Goal: Task Accomplishment & Management: Complete application form

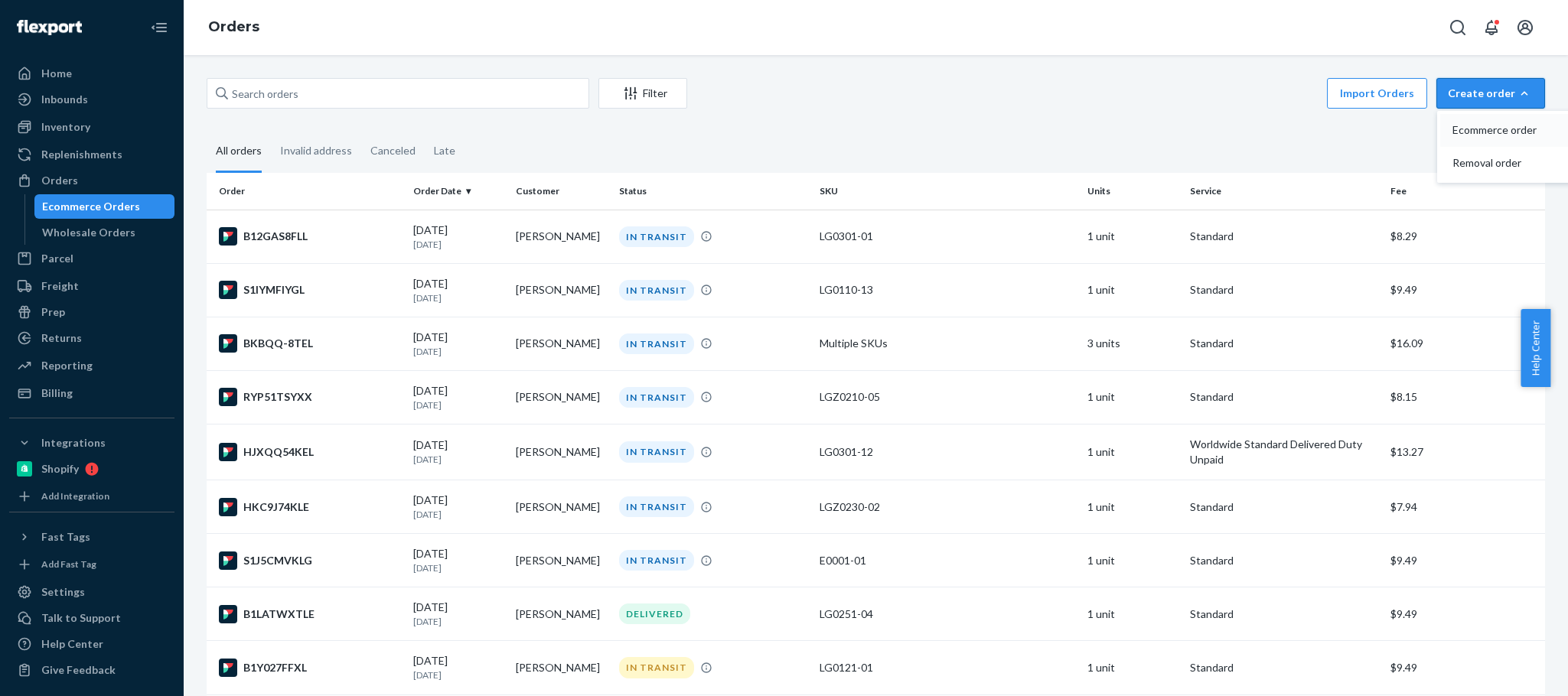
click at [1455, 117] on button "Ecommerce order" at bounding box center [1514, 131] width 147 height 33
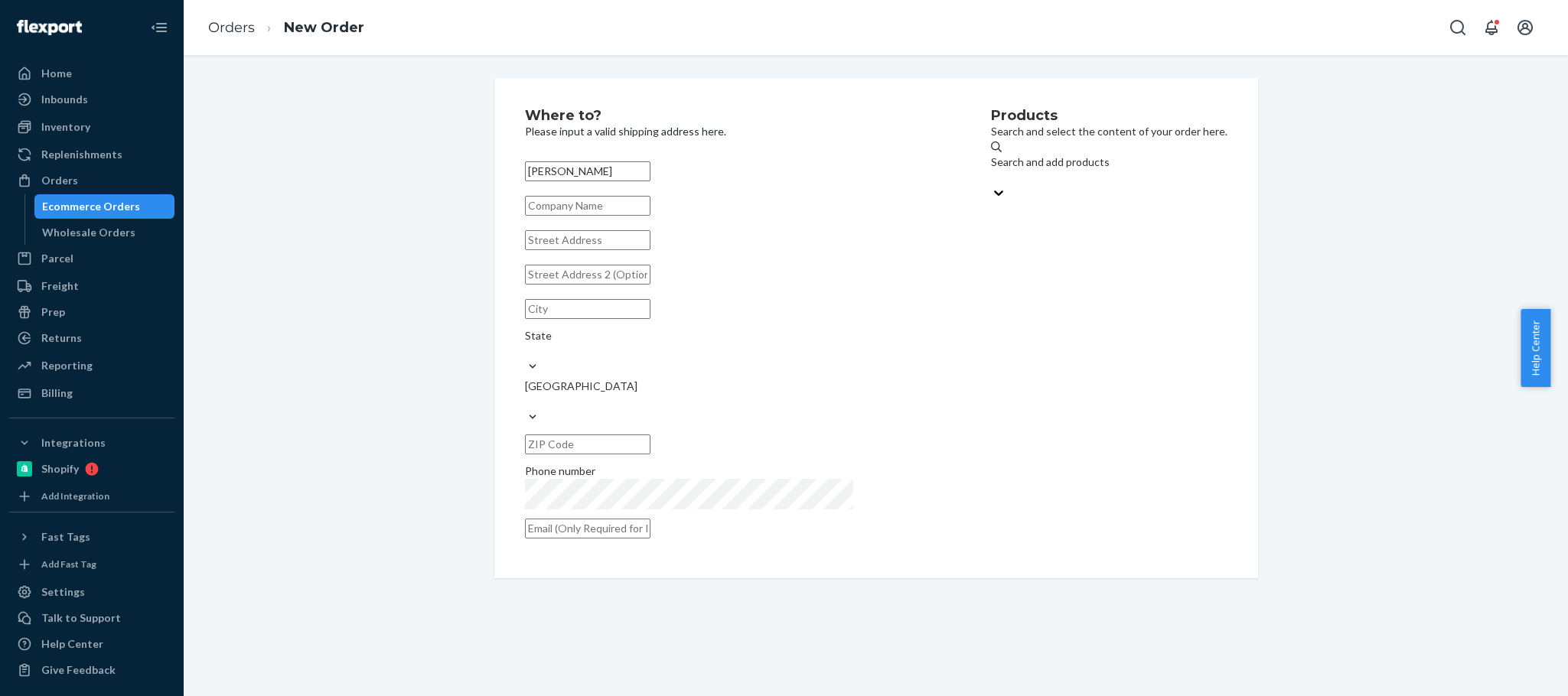
type input "[PERSON_NAME]"
click at [544, 250] on input "text" at bounding box center [587, 240] width 125 height 20
paste input "[STREET_ADDRESS]"
type input "[STREET_ADDRESS]"
drag, startPoint x: 625, startPoint y: 260, endPoint x: 343, endPoint y: 276, distance: 282.5
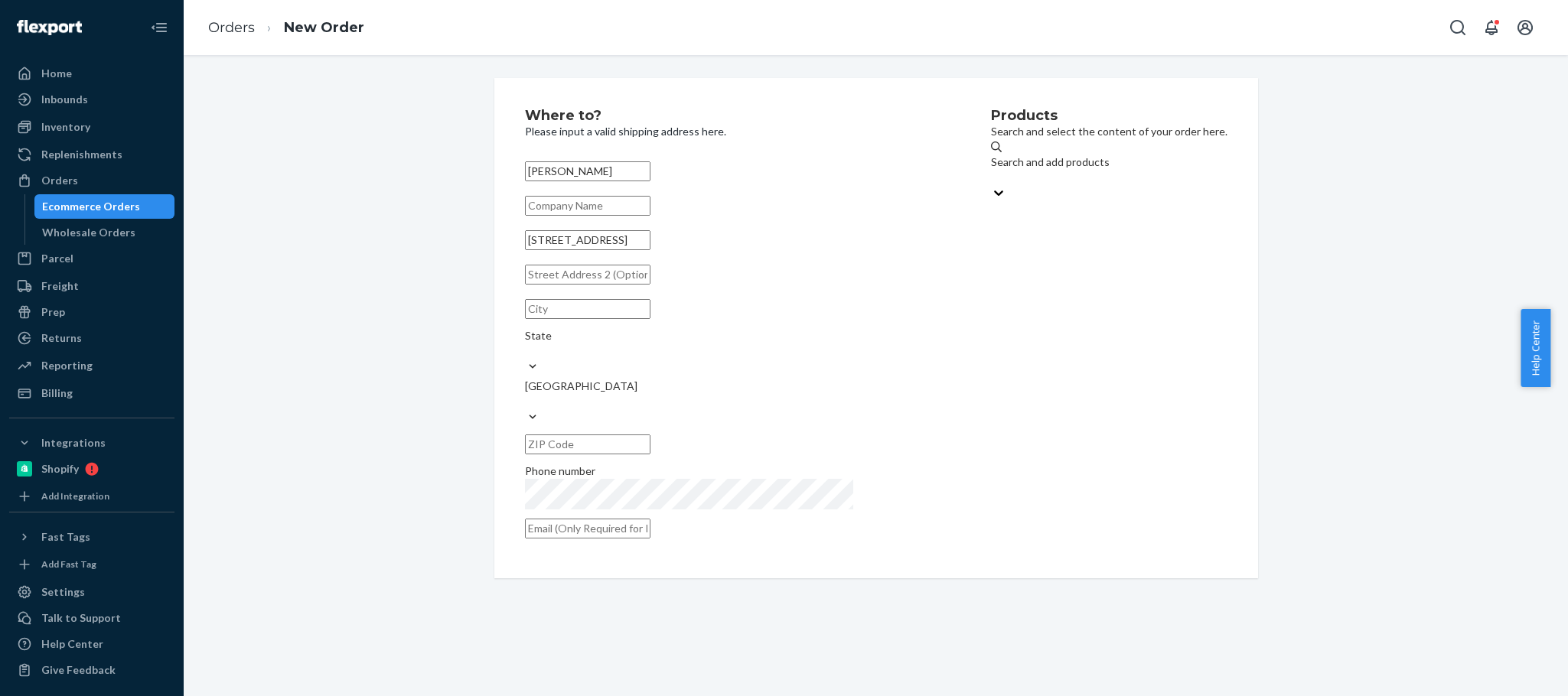
click at [347, 279] on div "Where to? Please input a valid shipping address here. [PERSON_NAME] [STREET_ADD…" at bounding box center [876, 328] width 1362 height 500
paste input "[STREET_ADDRESS]"
type input "[STREET_ADDRESS]"
type input "Narberth"
click at [651, 435] on input "19072" at bounding box center [587, 445] width 125 height 20
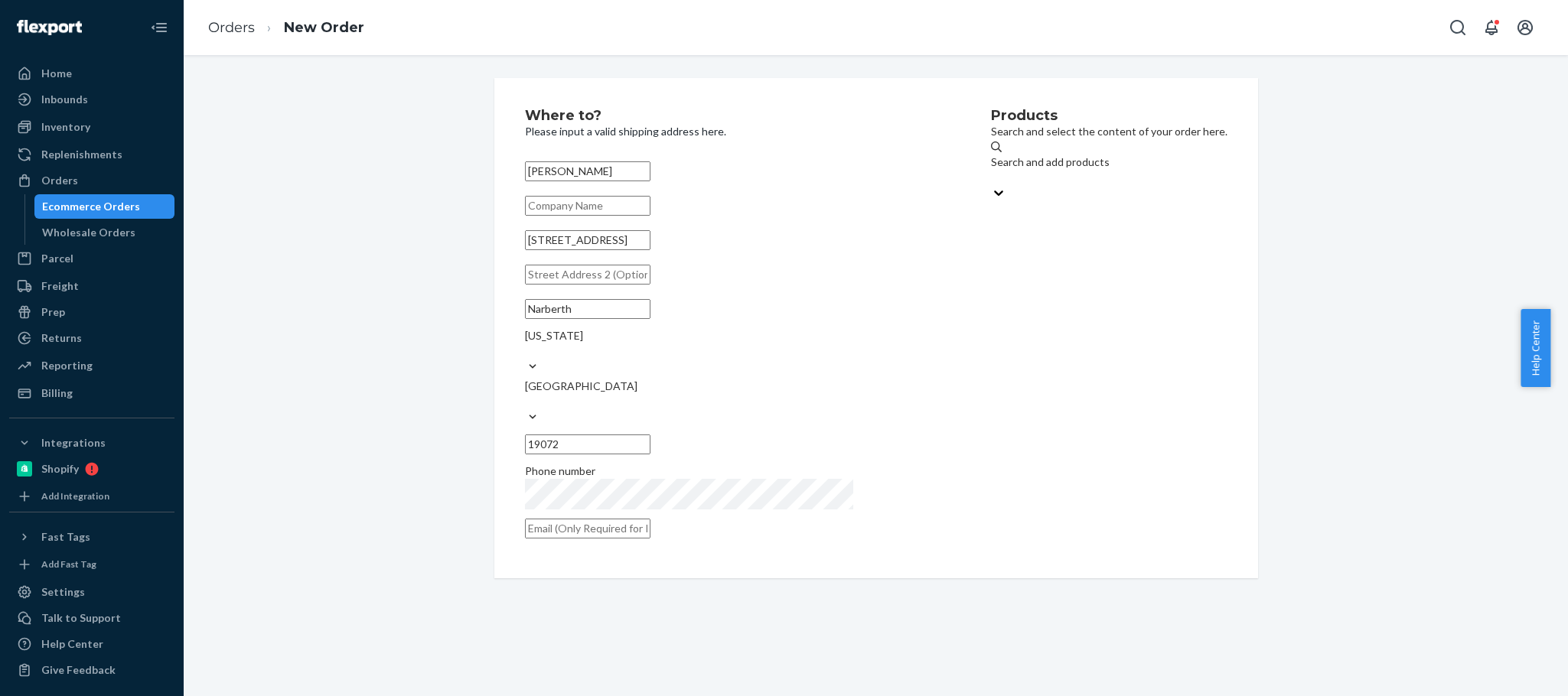
click at [651, 435] on input "19072" at bounding box center [587, 445] width 125 height 20
paste input "-1807"
type input "19072-1807"
click at [1070, 388] on div "Products Search and select the content of your order here. Search and add produ…" at bounding box center [1109, 328] width 237 height 439
click at [1046, 168] on div "Search and add products" at bounding box center [1109, 170] width 237 height 31
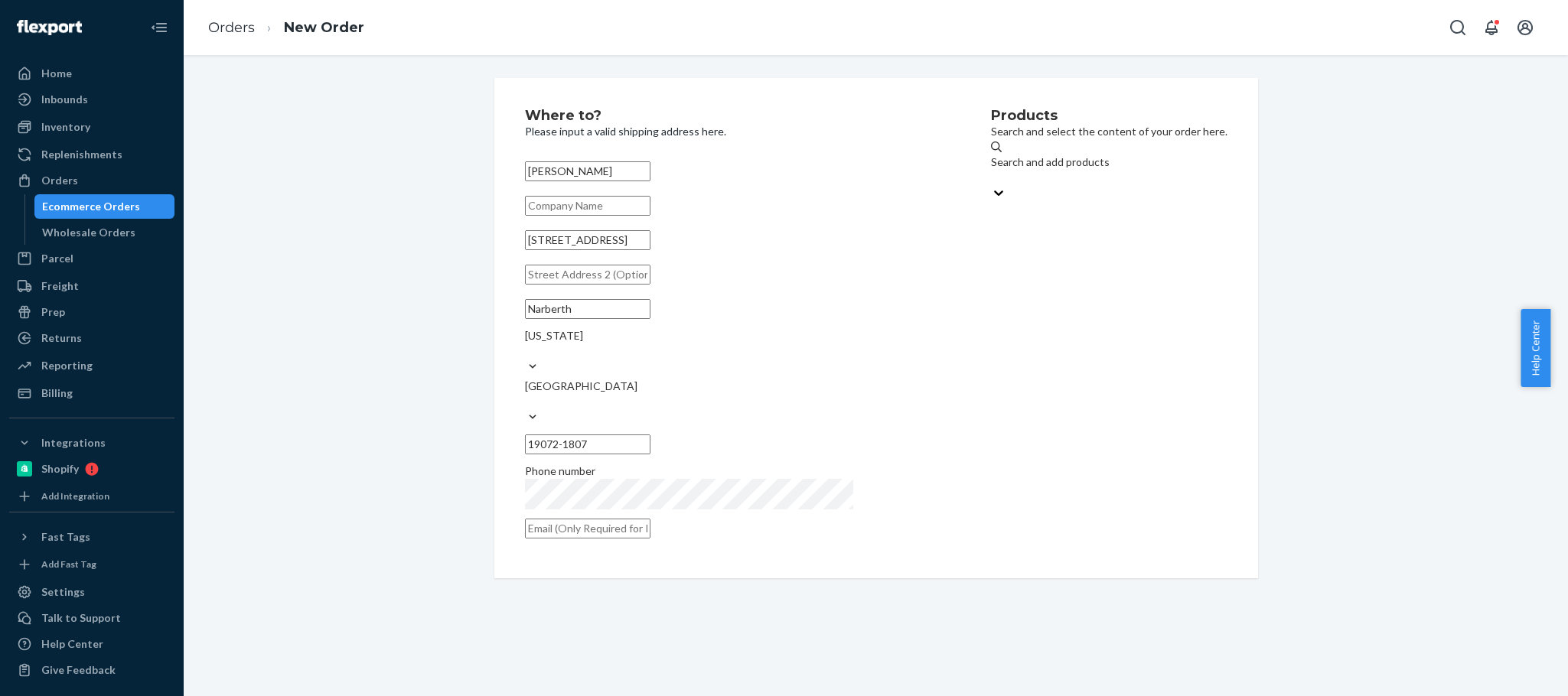
click at [992, 170] on input "Search and add products" at bounding box center [992, 177] width 2 height 15
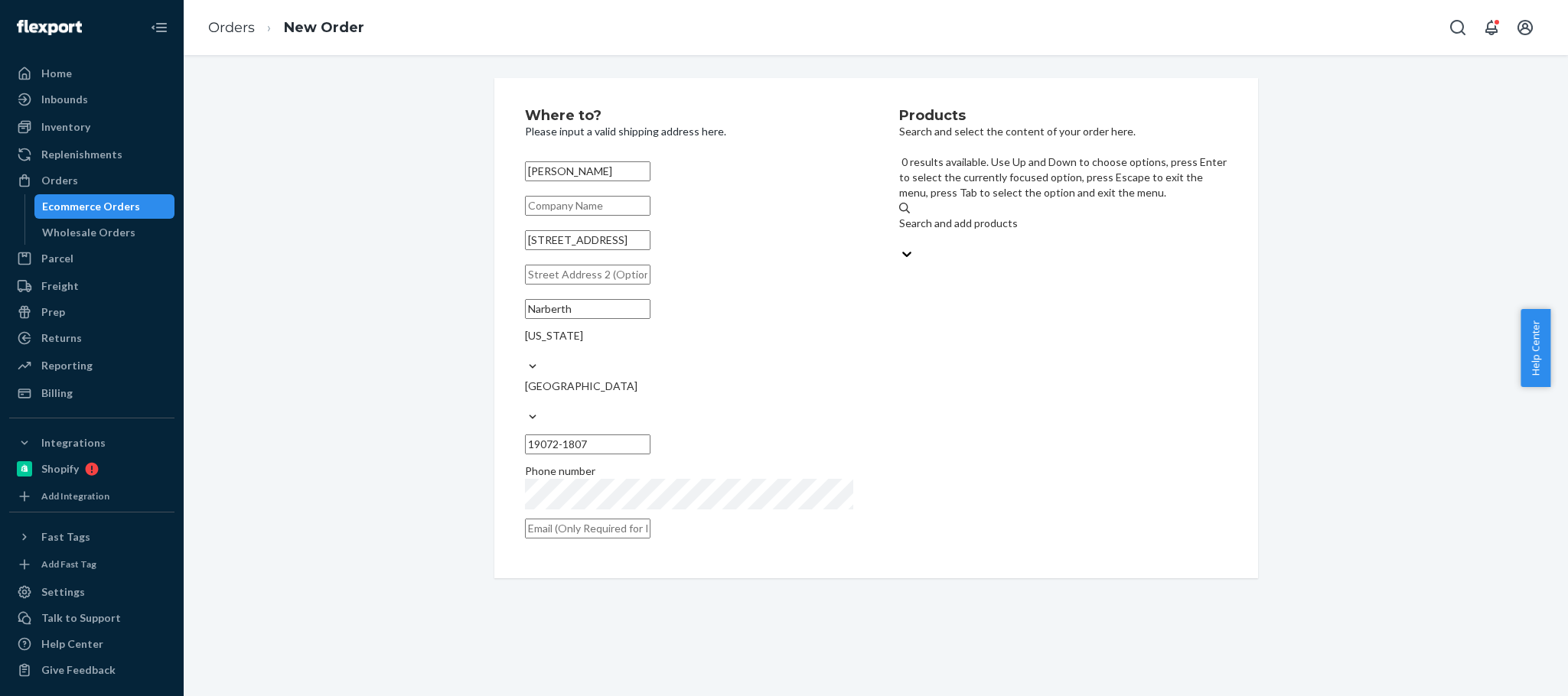
paste input "LG0210-06"
type input "LG0210-06"
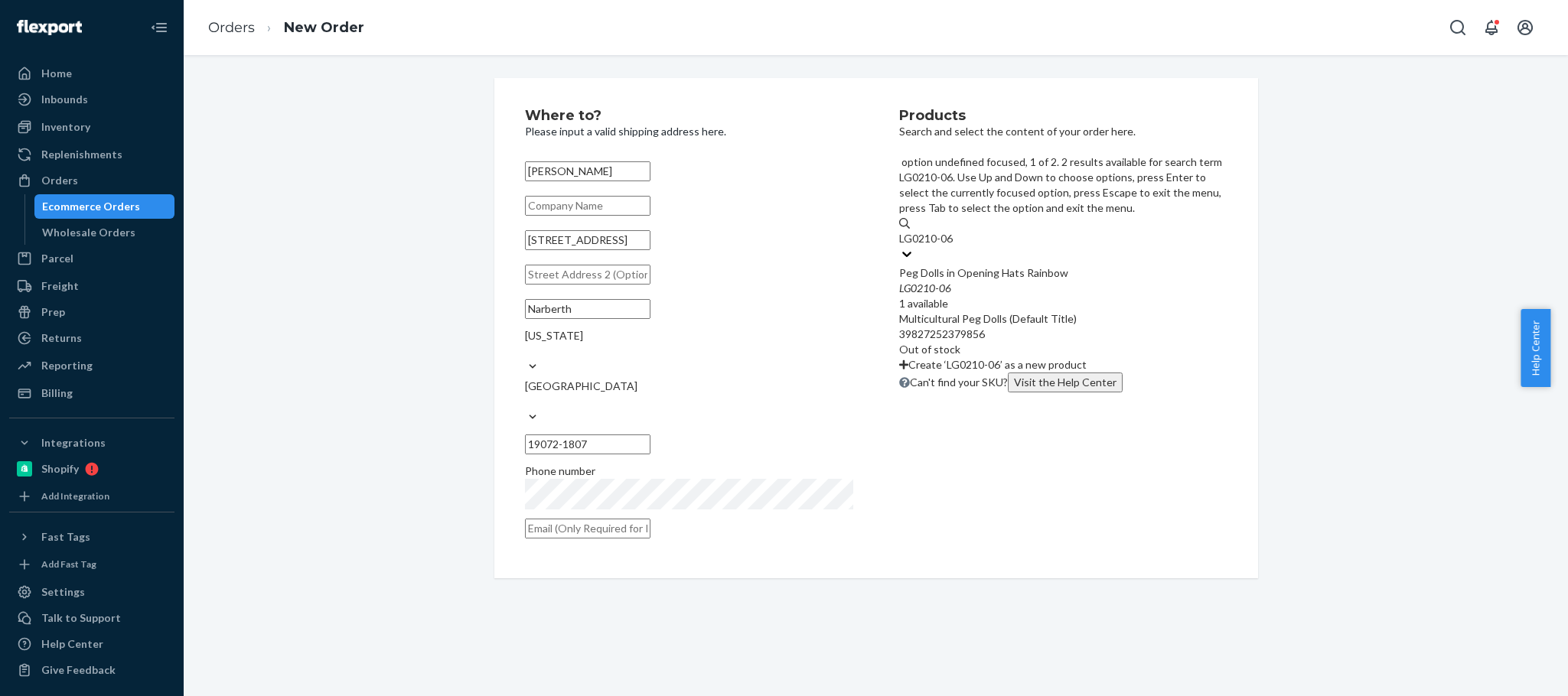
click at [1047, 266] on div "Peg Dolls in Opening Hats Rainbow" at bounding box center [1064, 273] width 329 height 15
click at [954, 231] on input "LG0210-06" at bounding box center [927, 239] width 55 height 15
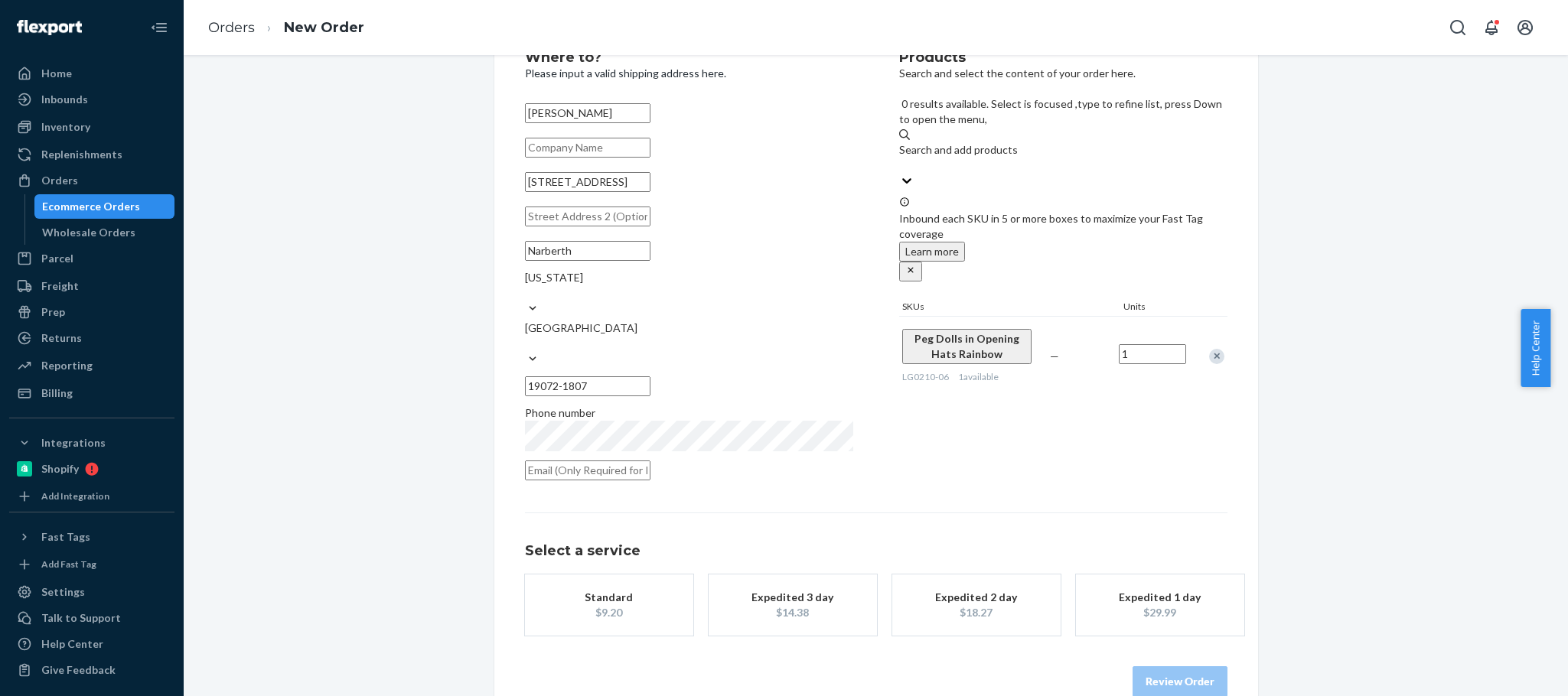
scroll to position [61, 0]
click at [616, 603] on div "$9.20" at bounding box center [609, 610] width 123 height 15
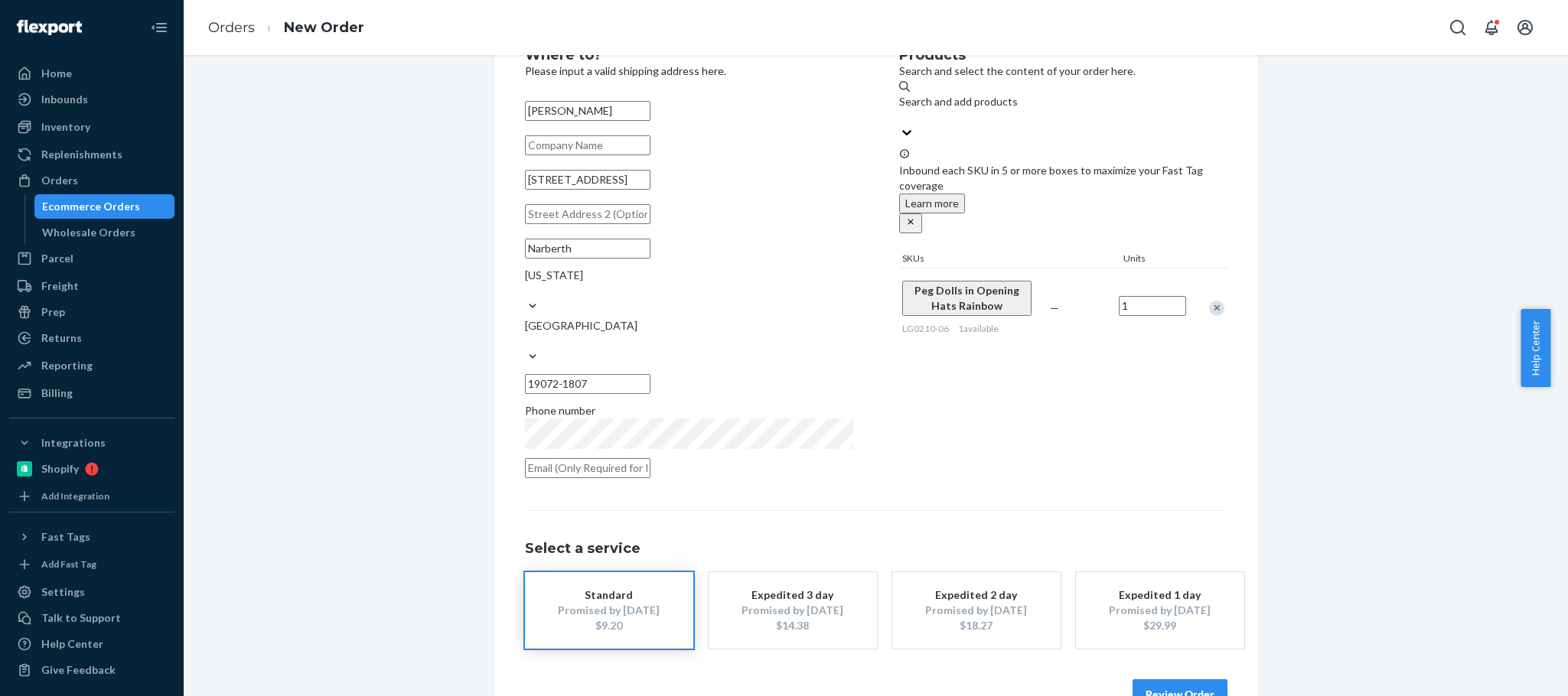
click at [1150, 680] on button "Review Order" at bounding box center [1180, 695] width 95 height 31
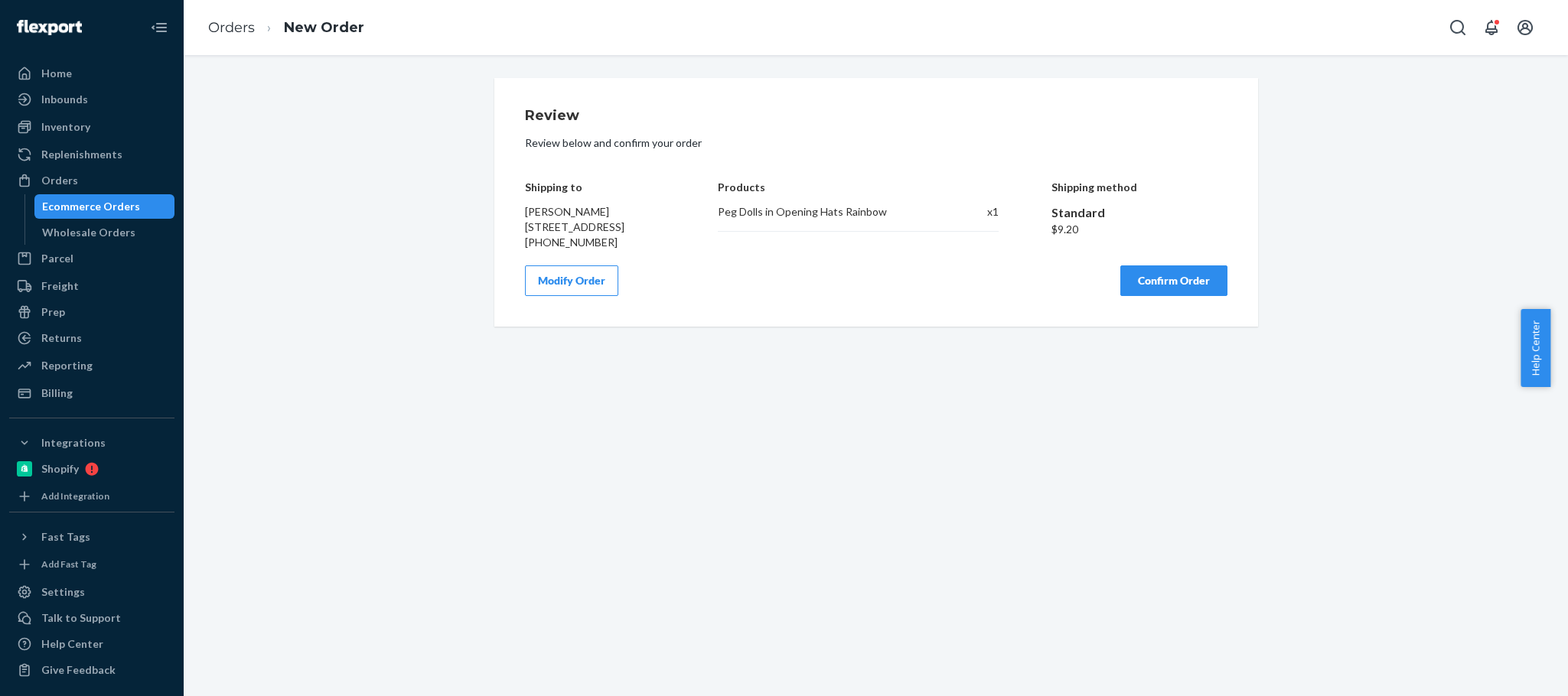
scroll to position [0, 0]
click at [1155, 296] on button "Confirm Order" at bounding box center [1174, 281] width 107 height 31
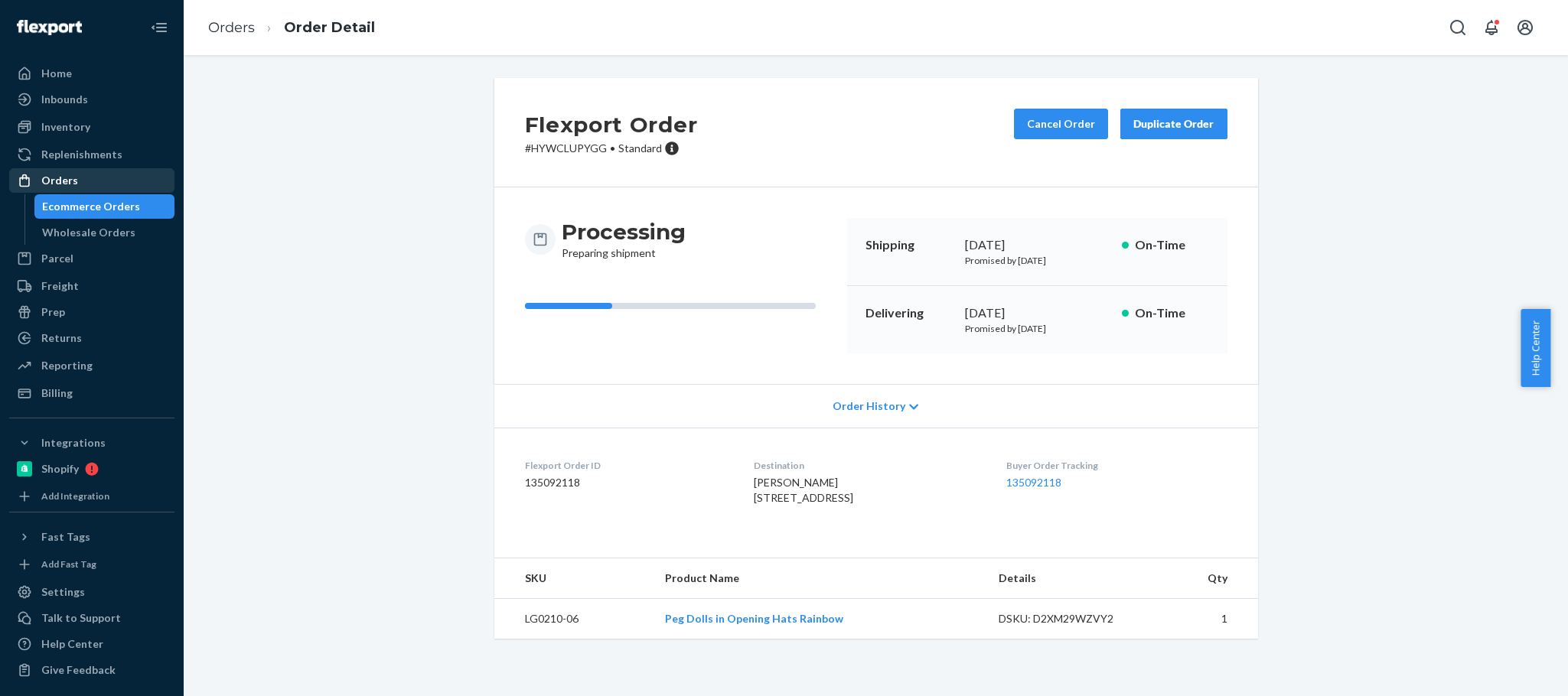
click at [83, 172] on div "Orders" at bounding box center [92, 181] width 163 height 22
